Goal: Information Seeking & Learning: Find specific fact

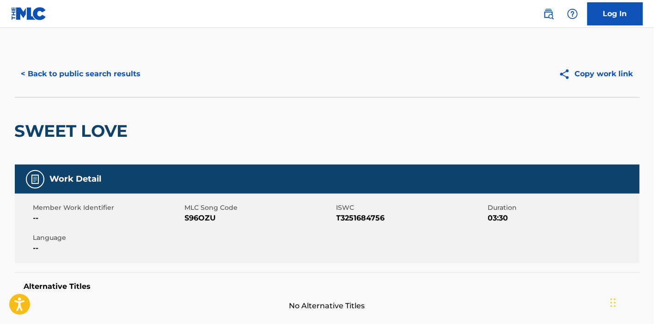
click at [30, 68] on button "< Back to public search results" at bounding box center [81, 73] width 133 height 23
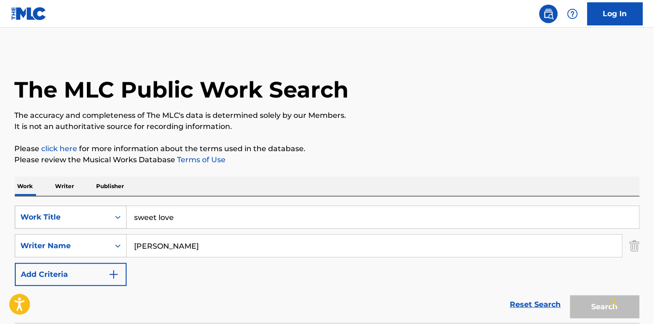
scroll to position [1, 0]
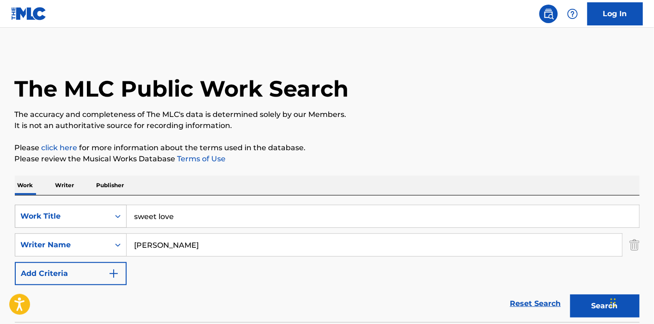
drag, startPoint x: 84, startPoint y: 213, endPoint x: 62, endPoint y: 216, distance: 21.8
click at [62, 216] on div "SearchWithCriteriac11ee236-ac82-4e82-841a-342221f88c51 Work Title sweet love" at bounding box center [327, 216] width 625 height 23
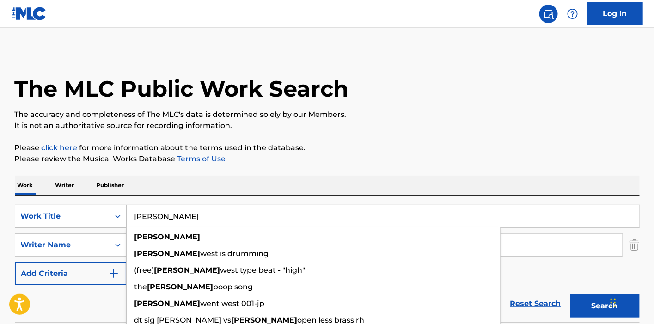
type input "[PERSON_NAME]"
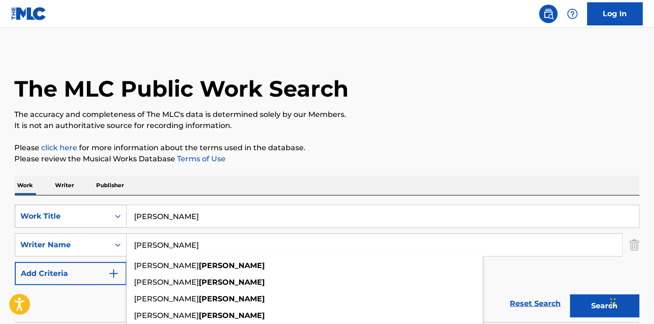
type input "[PERSON_NAME]"
click at [570, 294] on button "Search" at bounding box center [604, 305] width 69 height 23
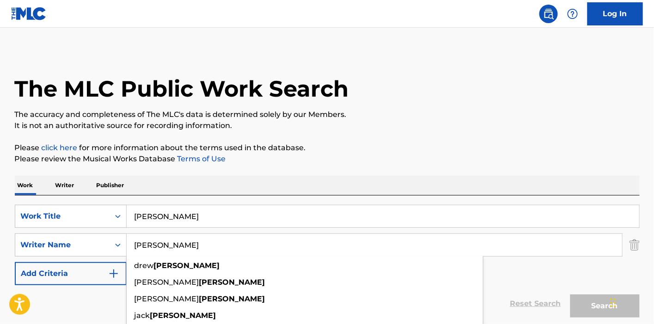
scroll to position [107, 0]
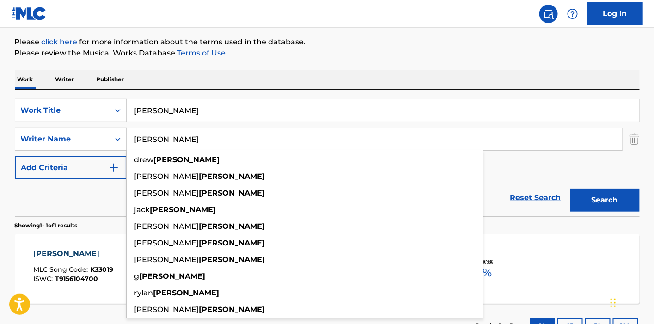
click at [448, 43] on p "Please click here for more information about the terms used in the database." at bounding box center [327, 42] width 625 height 11
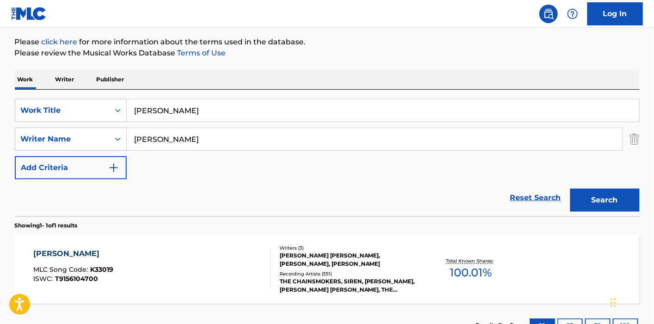
click at [329, 251] on div "[PERSON_NAME] [PERSON_NAME], [PERSON_NAME], [PERSON_NAME]" at bounding box center [350, 259] width 140 height 17
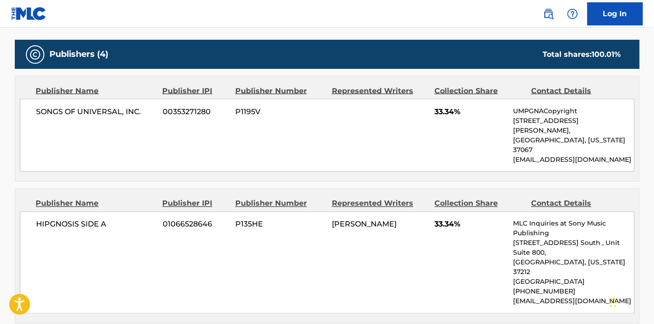
scroll to position [155, 0]
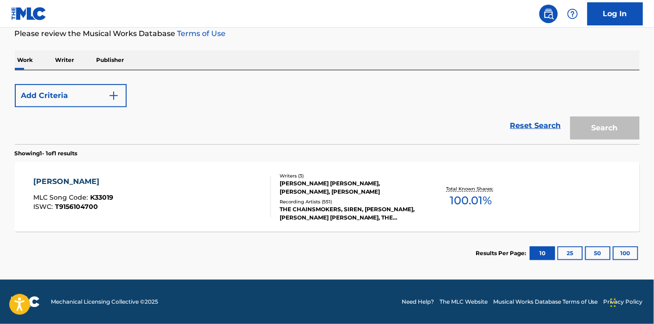
scroll to position [125, 0]
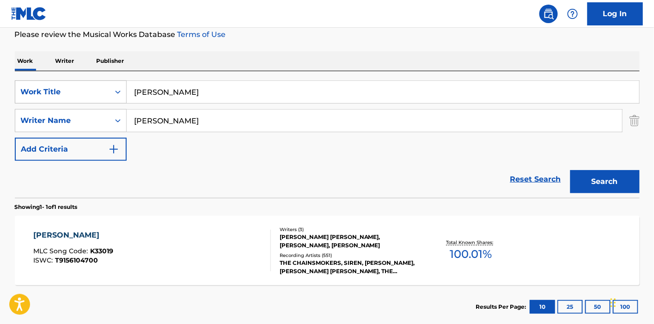
click at [117, 93] on div "SearchWithCriteriac11ee236-ac82-4e82-841a-342221f88c51 Work Title [PERSON_NAME]" at bounding box center [327, 91] width 625 height 23
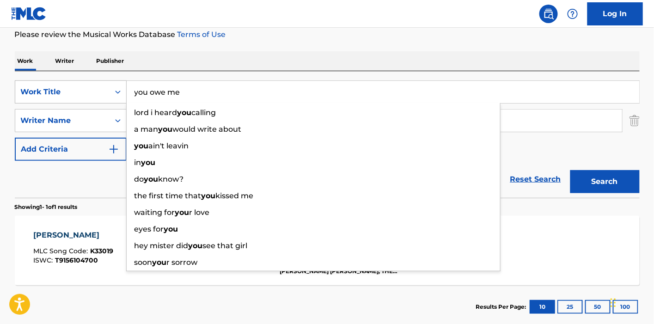
type input "you owe me"
click at [570, 170] on button "Search" at bounding box center [604, 181] width 69 height 23
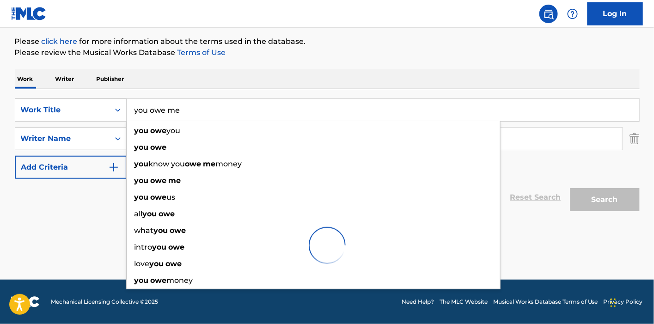
scroll to position [107, 0]
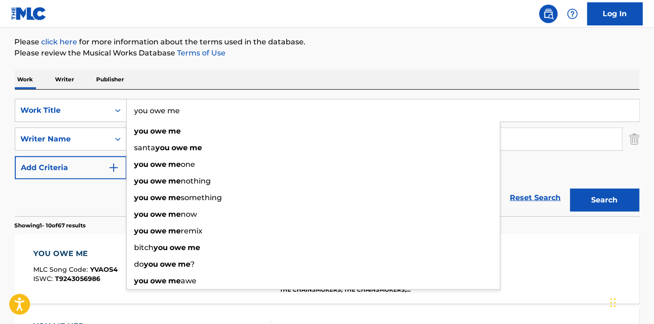
click at [57, 211] on div "Reset Search Search" at bounding box center [327, 197] width 625 height 37
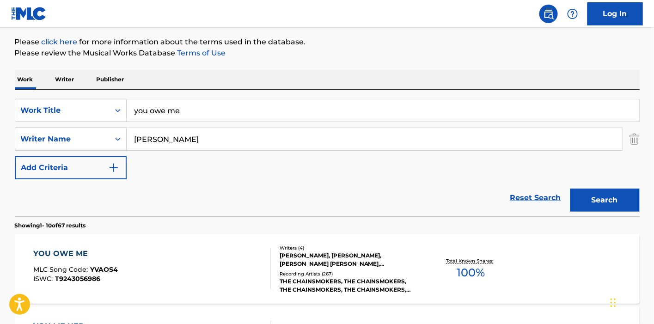
click at [305, 251] on div "[PERSON_NAME], [PERSON_NAME], [PERSON_NAME] [PERSON_NAME], [PERSON_NAME]" at bounding box center [350, 259] width 140 height 17
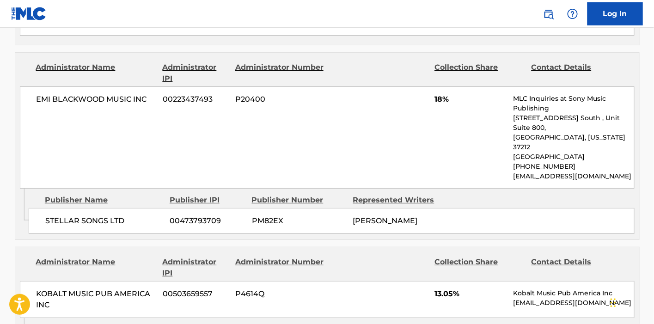
scroll to position [825, 0]
